Goal: Task Accomplishment & Management: Complete application form

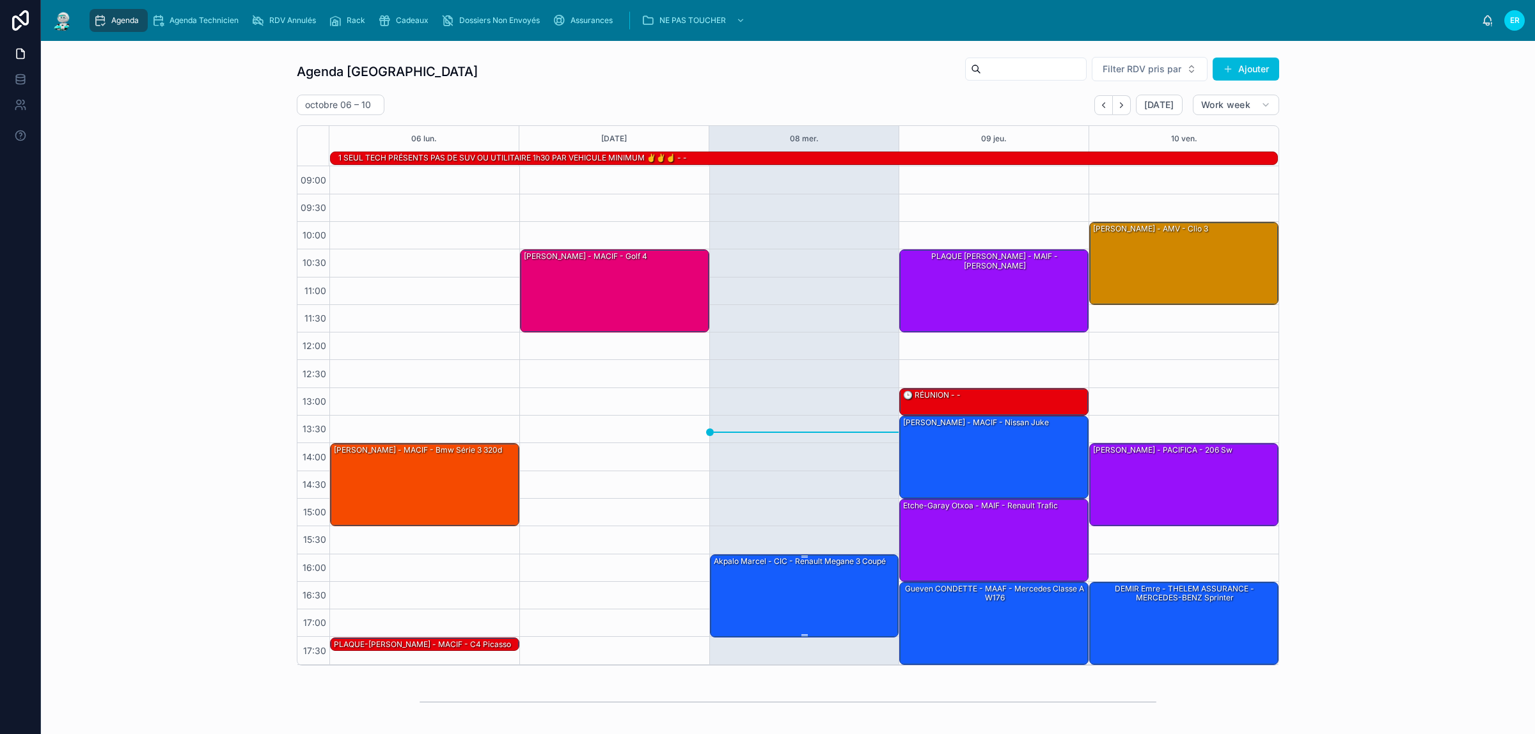
click at [746, 591] on div "Akpalo Marcel - CIC - Renault Megane 3 coupé" at bounding box center [804, 595] width 185 height 81
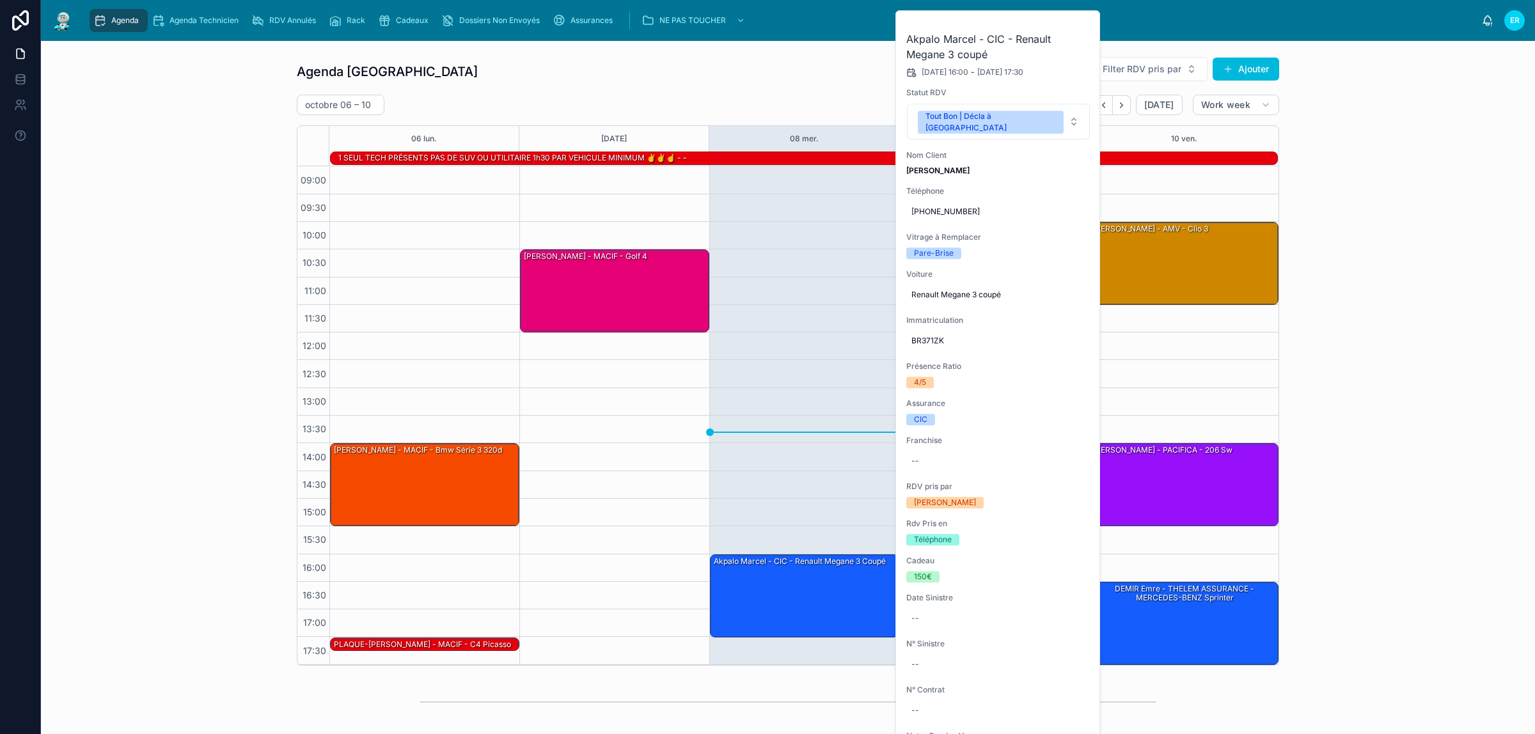
click at [0, 0] on icon at bounding box center [0, 0] width 0 height 0
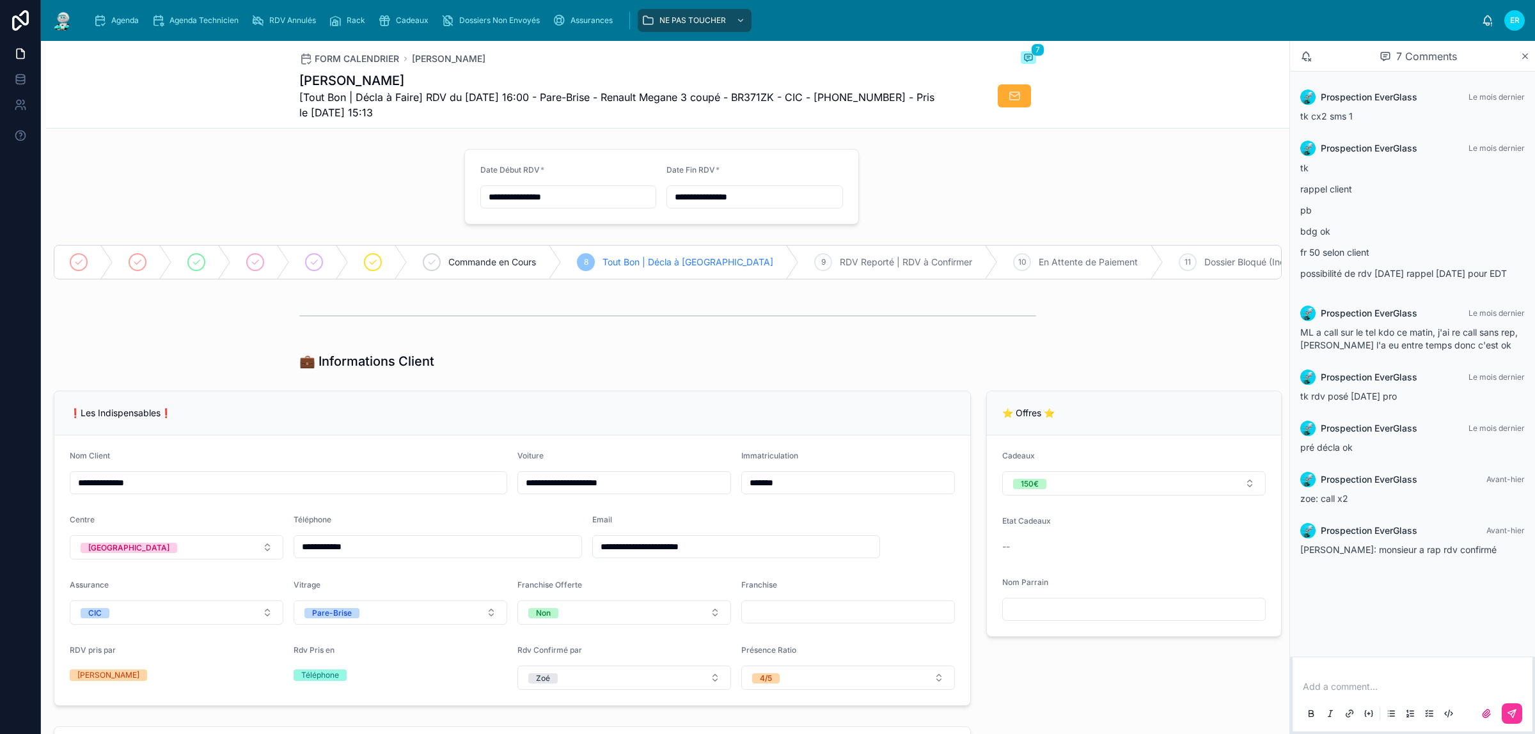
click at [164, 148] on div at bounding box center [251, 187] width 411 height 86
click at [117, 19] on span "Agenda" at bounding box center [124, 20] width 27 height 10
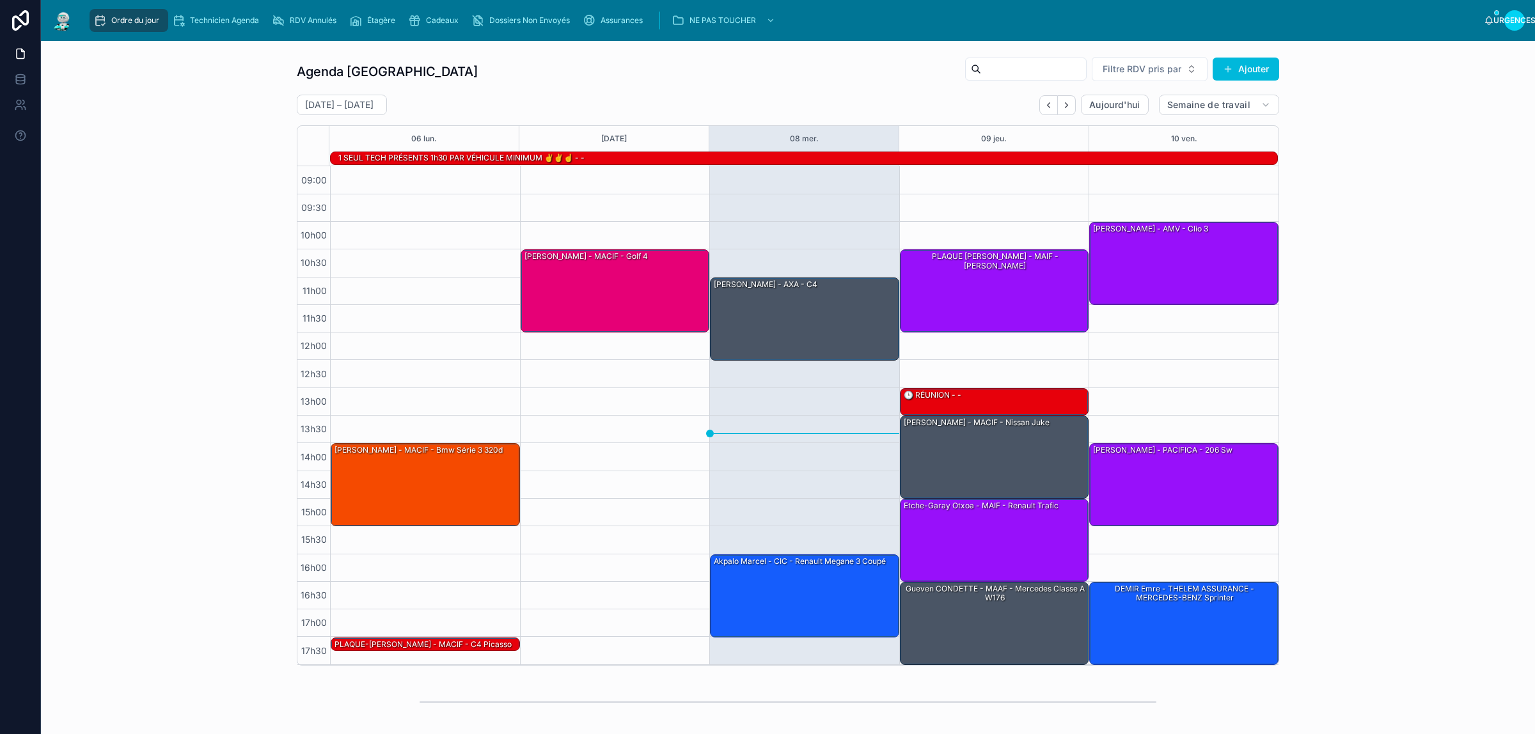
click at [302, 19] on font "RDV Annulés" at bounding box center [313, 20] width 47 height 10
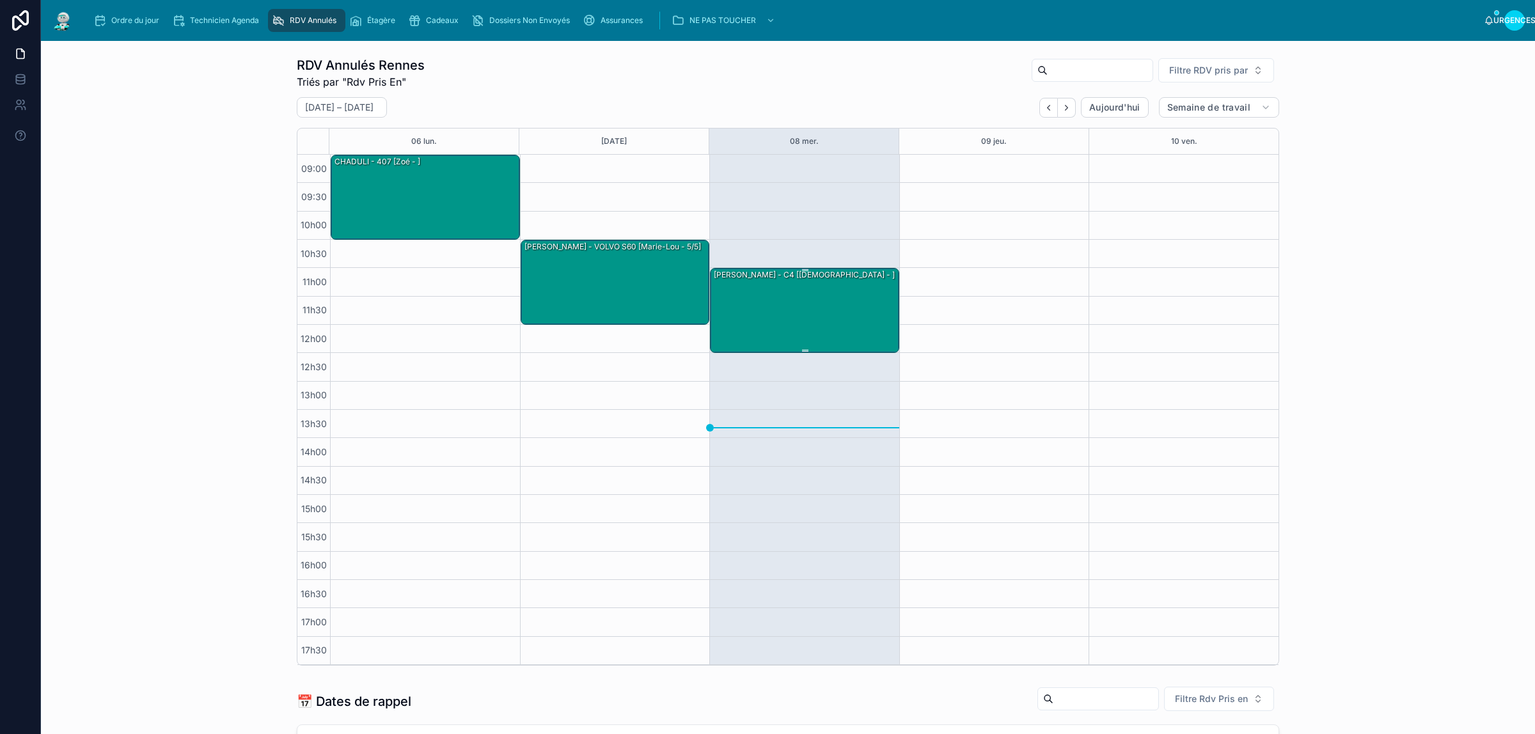
click at [804, 299] on div "[PERSON_NAME] - C4 [[DEMOGRAPHIC_DATA] - ]" at bounding box center [804, 310] width 185 height 82
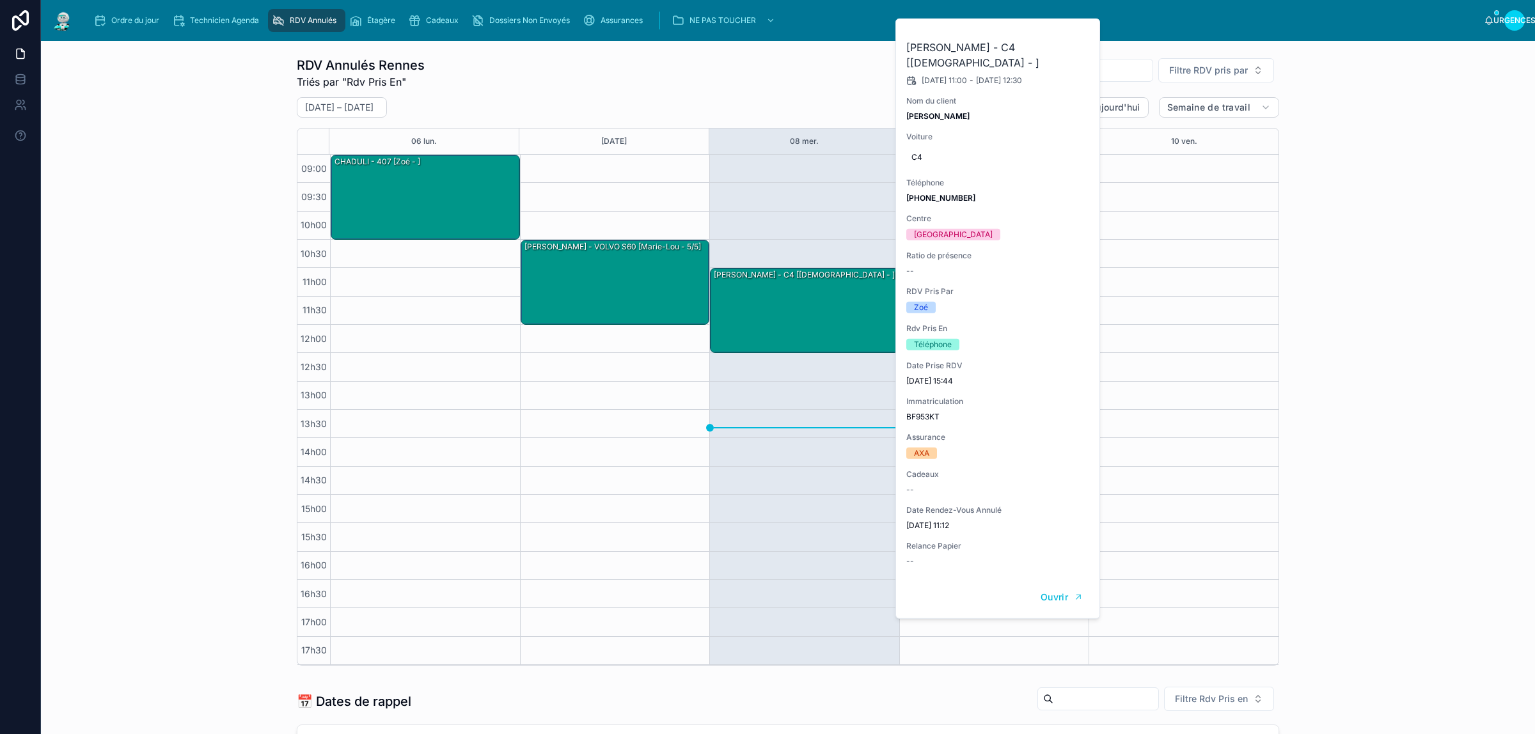
click at [0, 0] on icon at bounding box center [0, 0] width 0 height 0
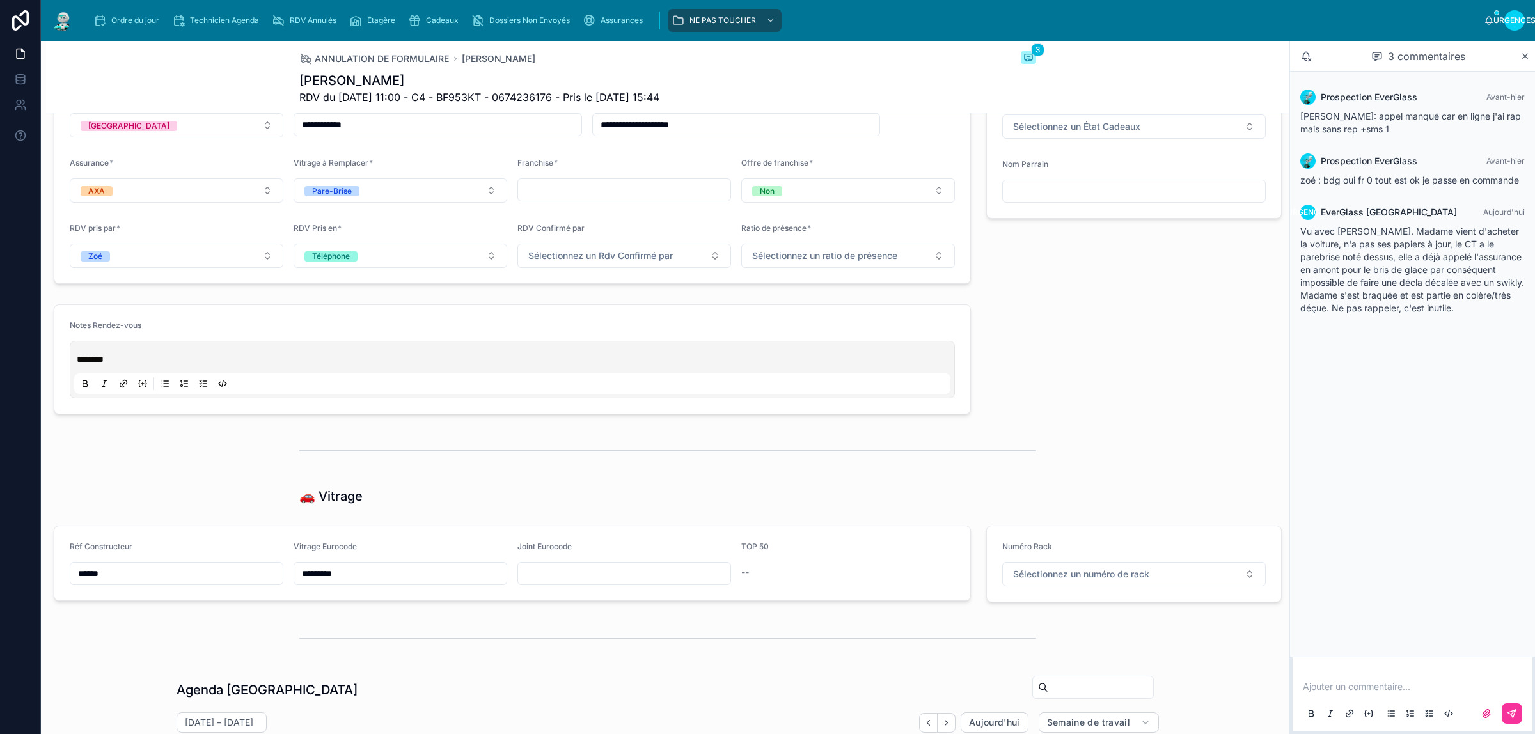
scroll to position [976, 0]
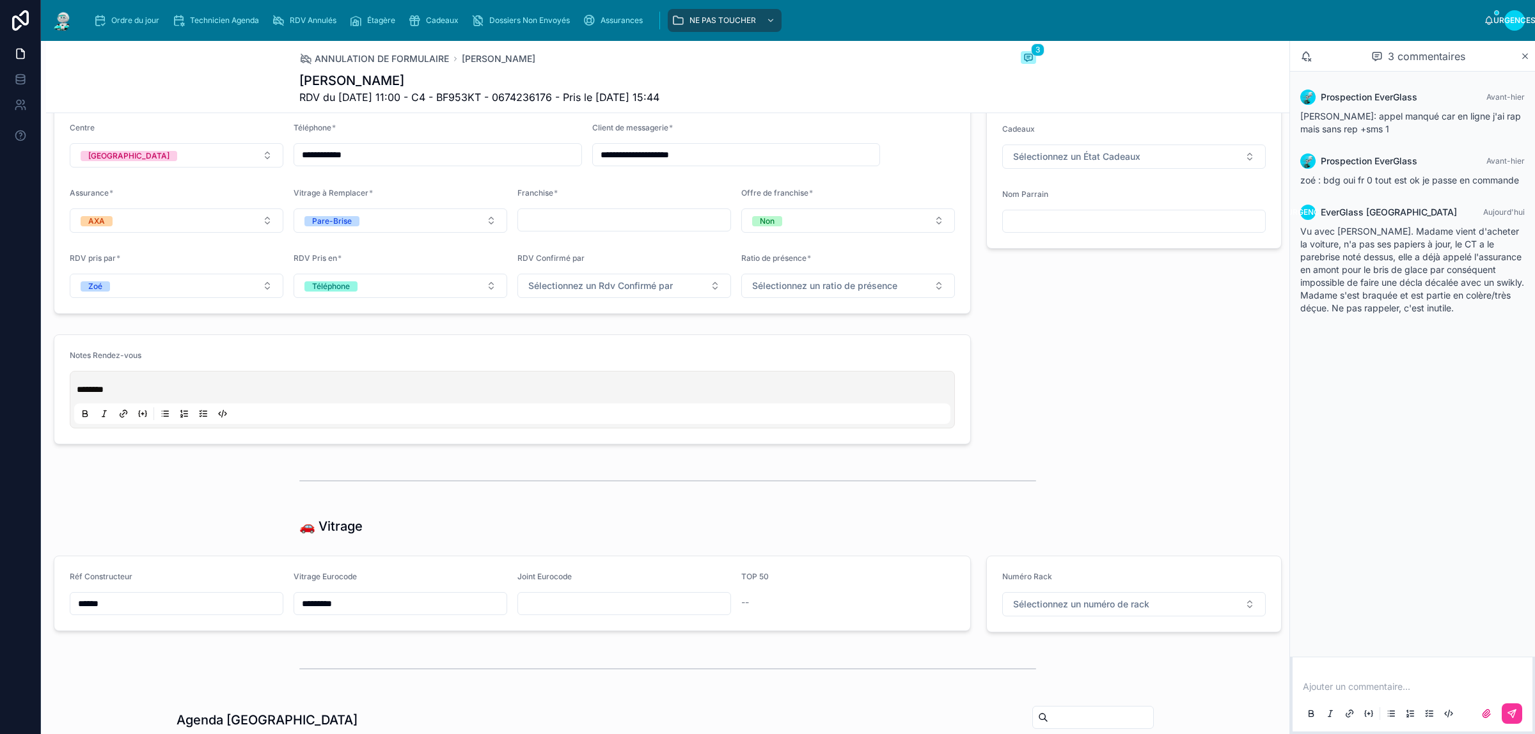
click at [1078, 604] on font "Sélectionnez un numéro de rack" at bounding box center [1081, 604] width 136 height 11
click at [998, 308] on div "⭐ Offres ⭐ Cadeau Sélectionnez un cadeau Cadeaux Sélectionnez un État Cadeaux N…" at bounding box center [1133, 152] width 311 height 334
click at [1107, 606] on font "Sélectionnez un numéro de rack" at bounding box center [1081, 604] width 136 height 11
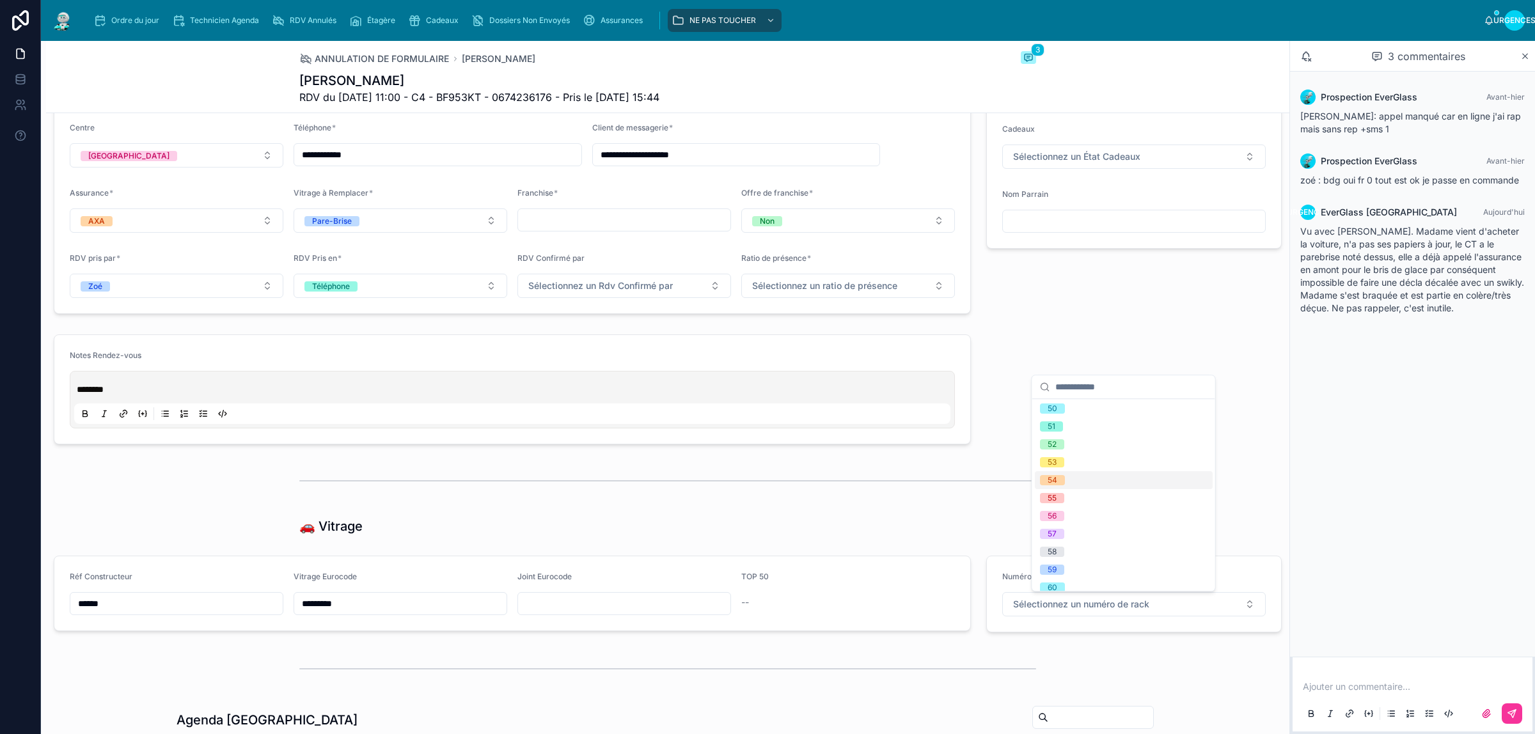
click at [1084, 481] on div "54" at bounding box center [1124, 480] width 178 height 18
click at [119, 20] on font "Ordre du jour" at bounding box center [135, 20] width 48 height 10
